Goal: Task Accomplishment & Management: Complete application form

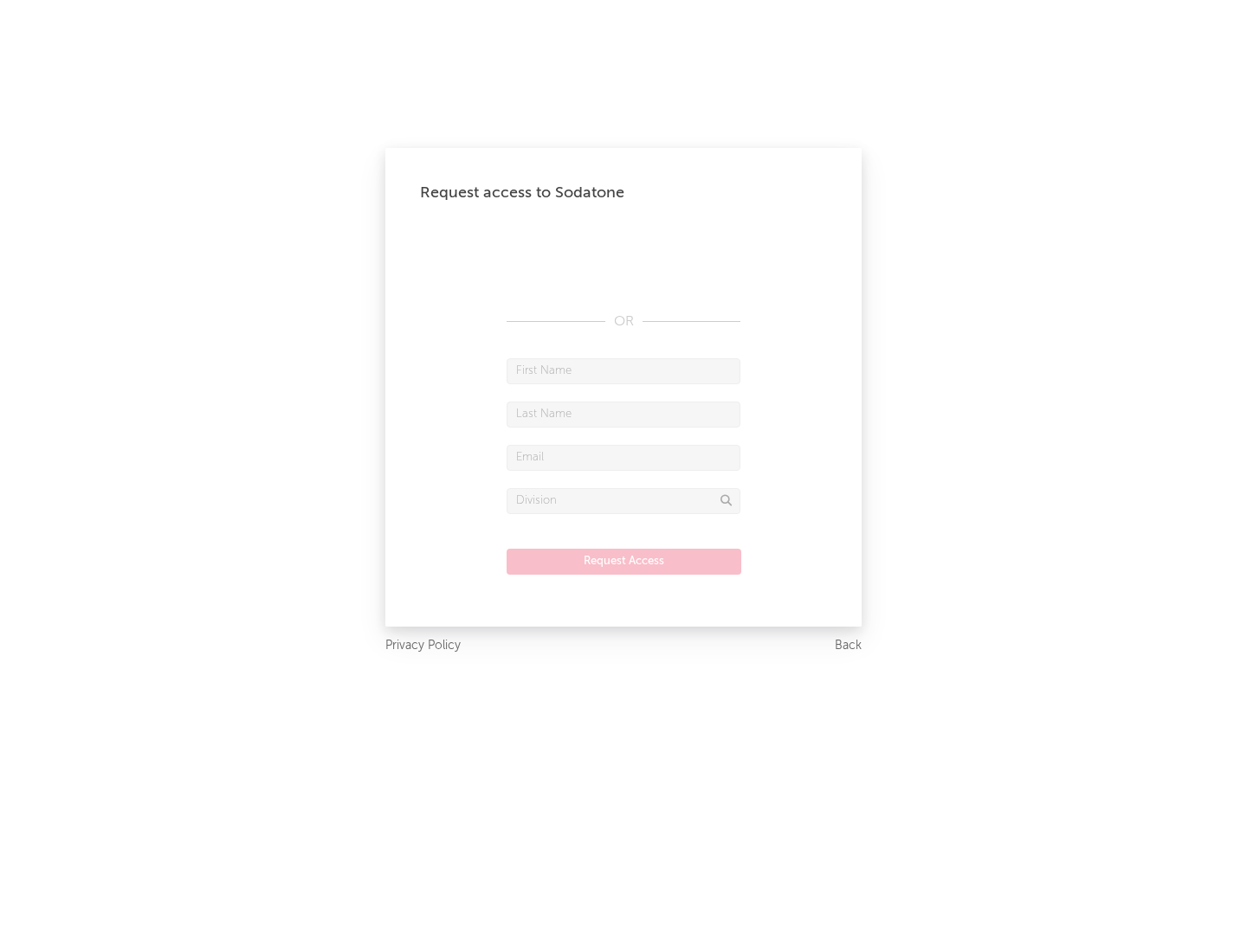
click at [624, 371] on input "text" at bounding box center [624, 371] width 234 height 26
type input "[PERSON_NAME]"
click at [624, 413] on input "text" at bounding box center [624, 414] width 234 height 26
type input "[PERSON_NAME]"
click at [624, 457] on input "text" at bounding box center [624, 457] width 234 height 26
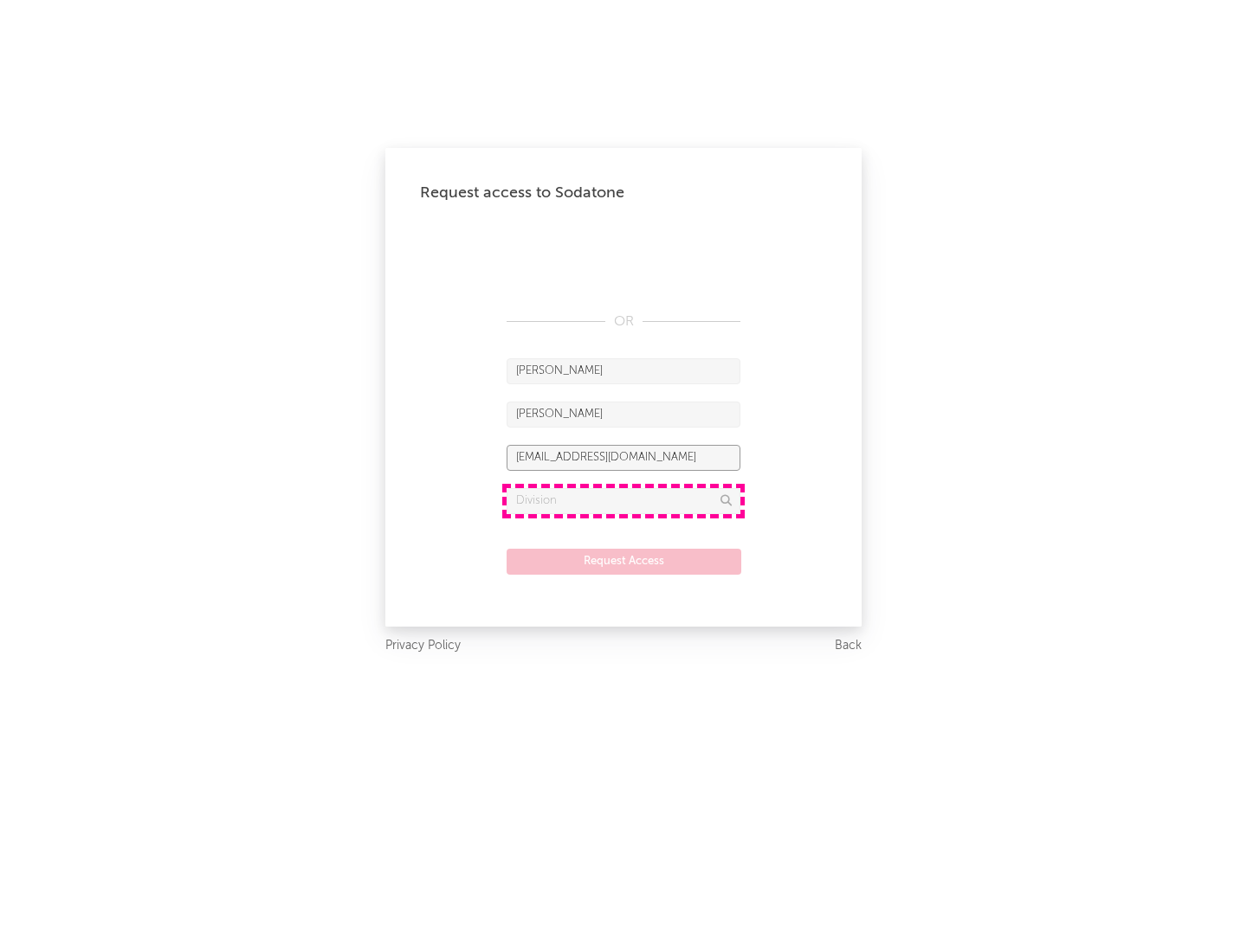
type input "[EMAIL_ADDRESS][DOMAIN_NAME]"
click at [624, 501] on input "text" at bounding box center [624, 501] width 234 height 26
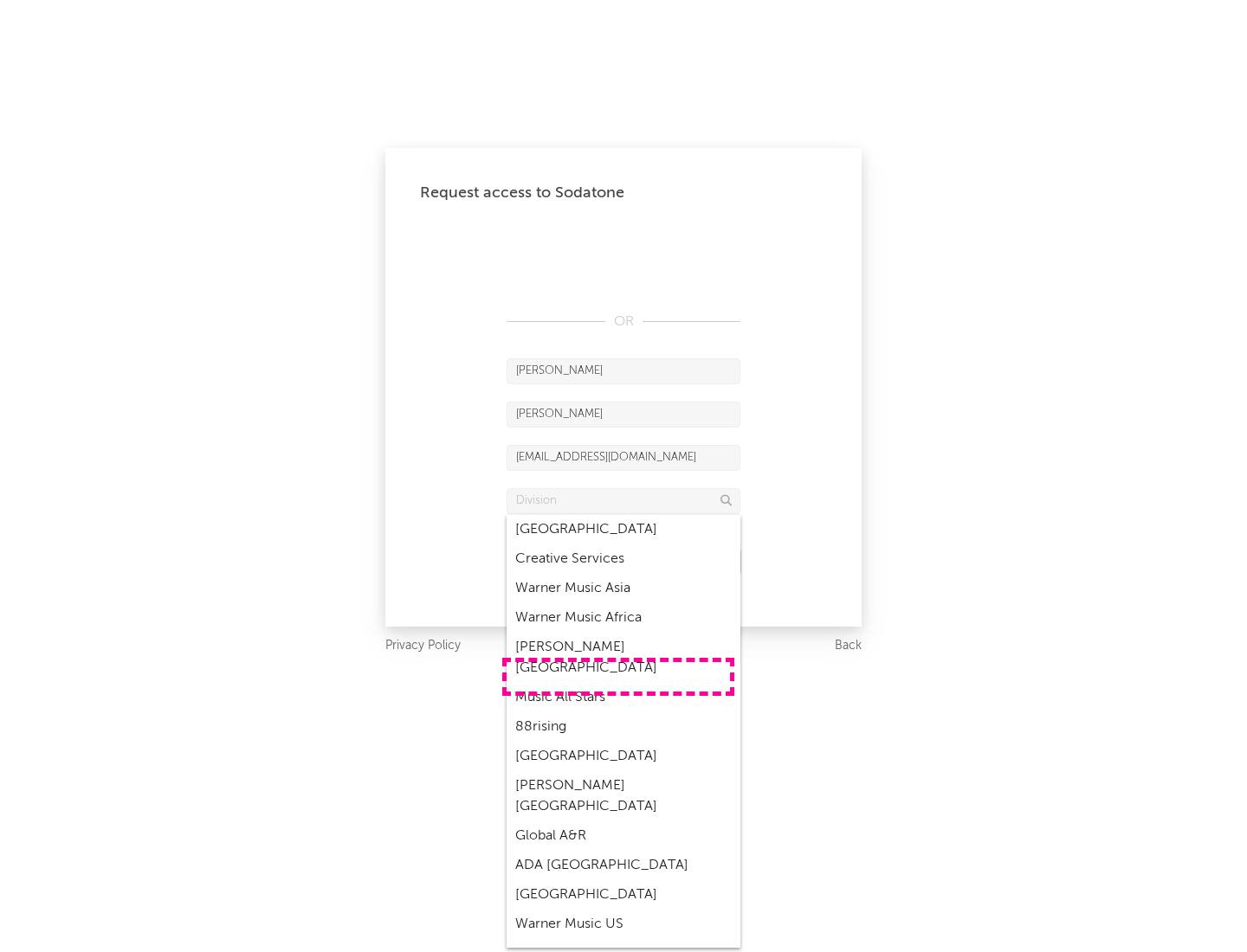
click at [618, 683] on div "Music All Stars" at bounding box center [624, 697] width 234 height 29
type input "Music All Stars"
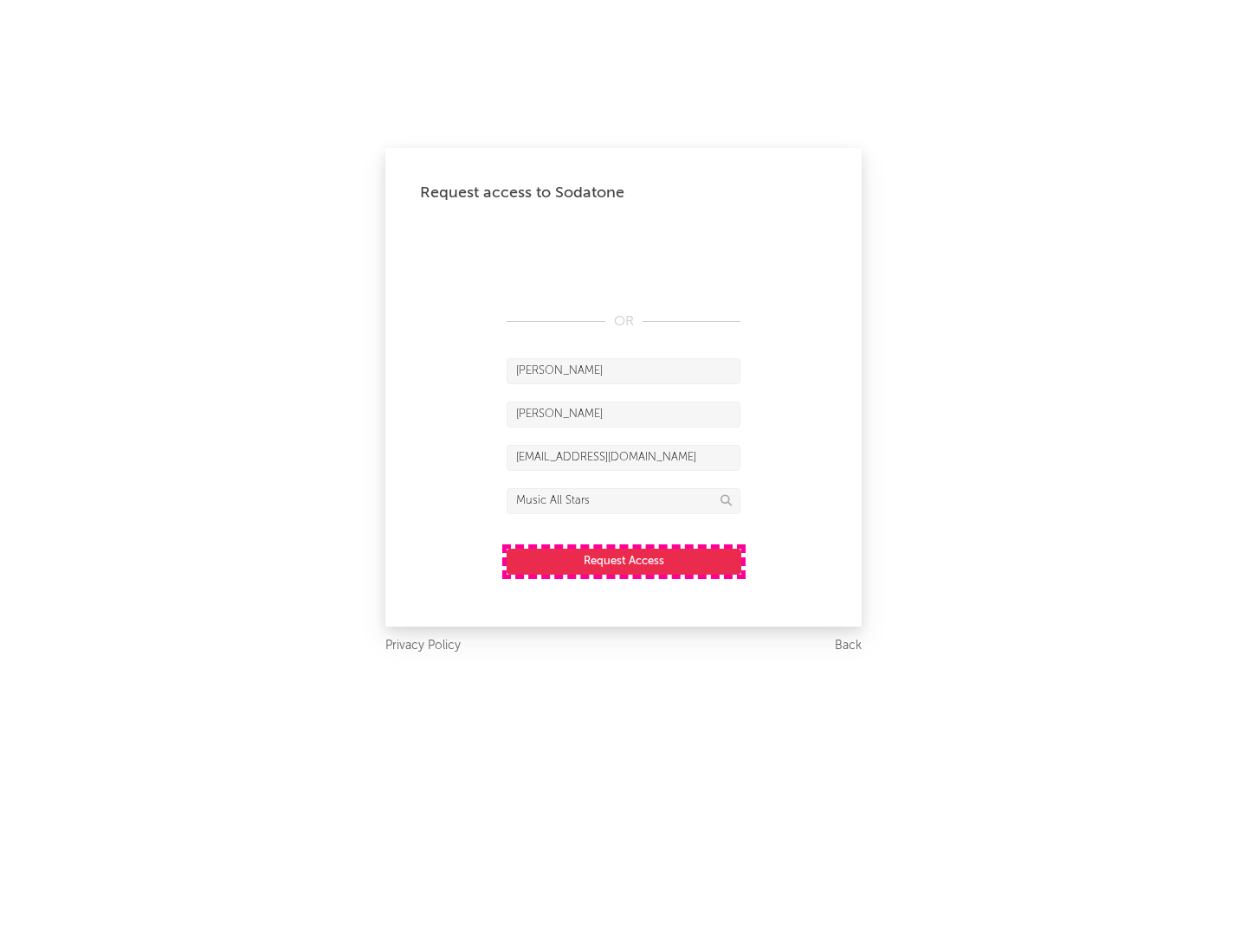
click at [624, 561] on button "Request Access" at bounding box center [624, 562] width 235 height 26
